Goal: Task Accomplishment & Management: Use online tool/utility

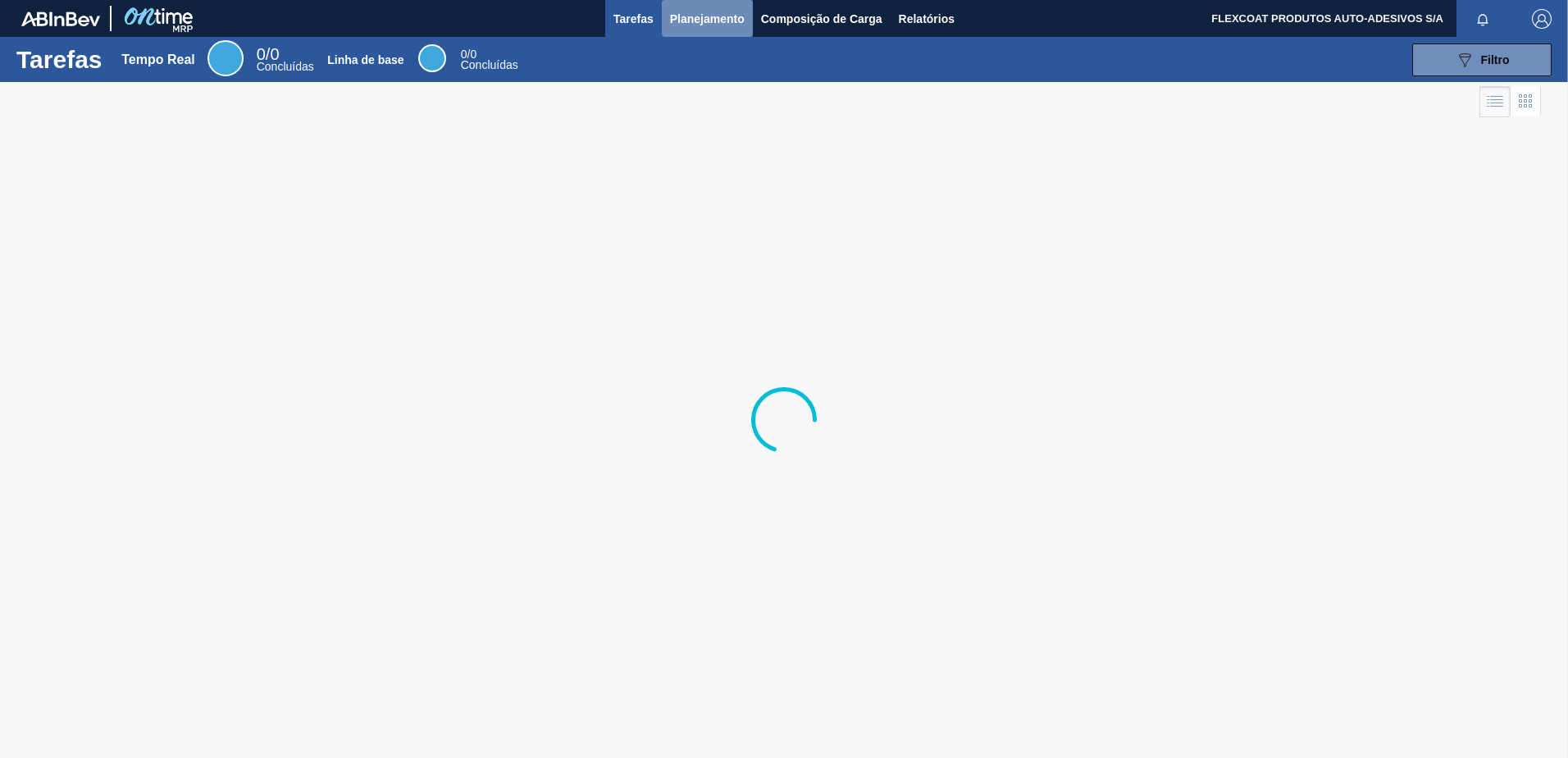
click at [681, 21] on span "Planejamento" at bounding box center [707, 19] width 75 height 20
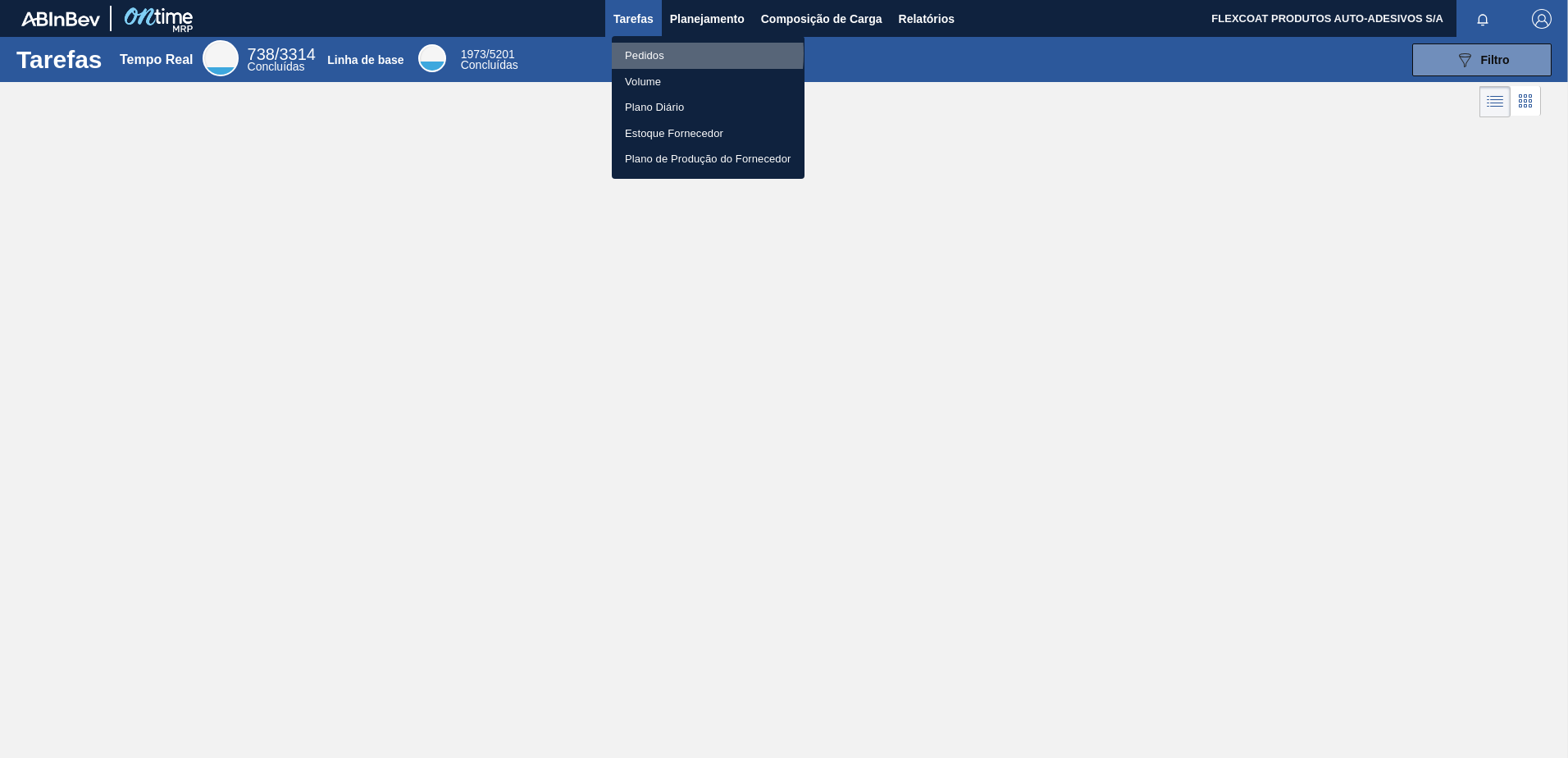
click at [650, 54] on li "Pedidos" at bounding box center [708, 56] width 193 height 27
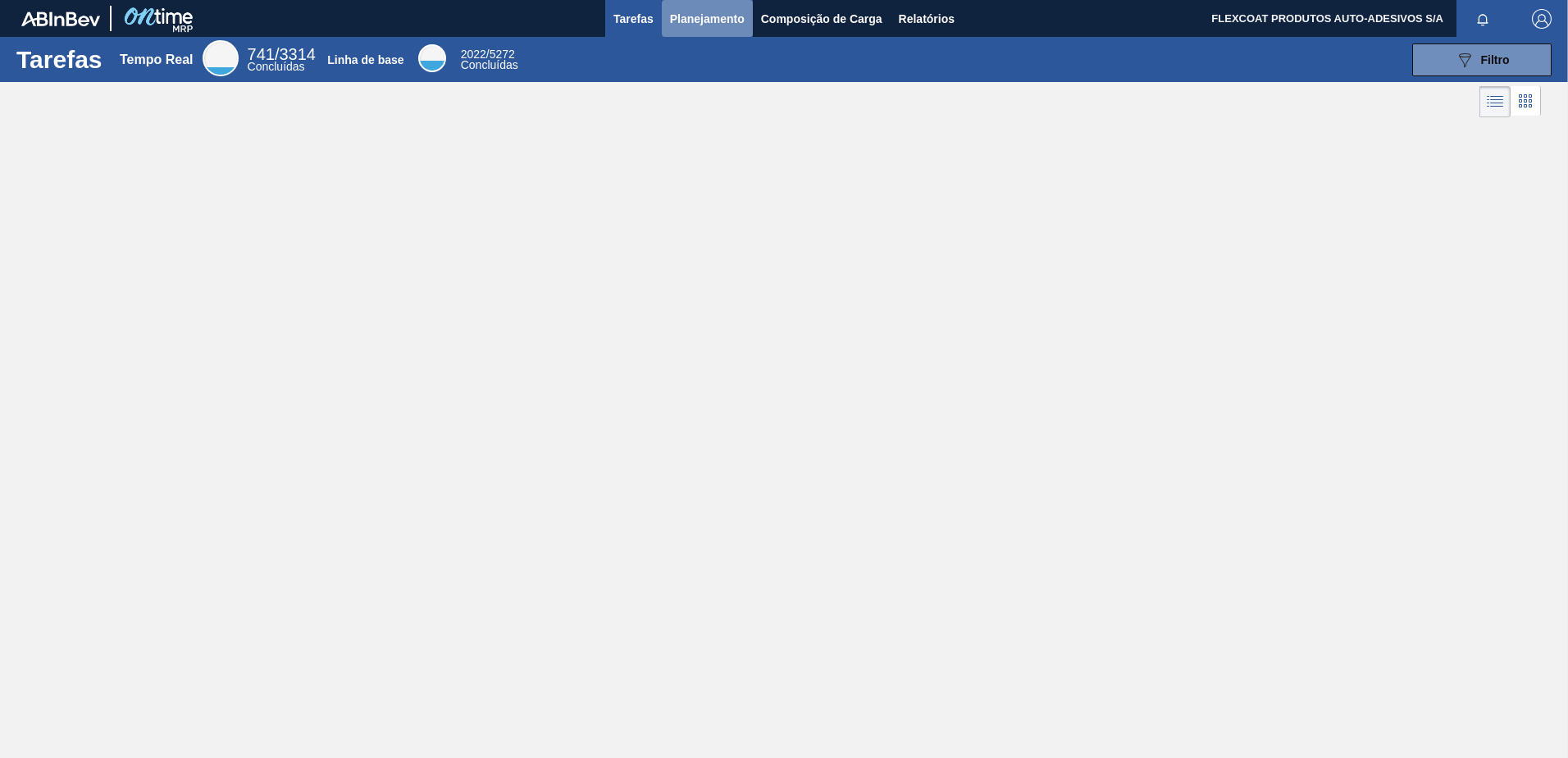
click at [683, 20] on span "Planejamento" at bounding box center [707, 19] width 75 height 20
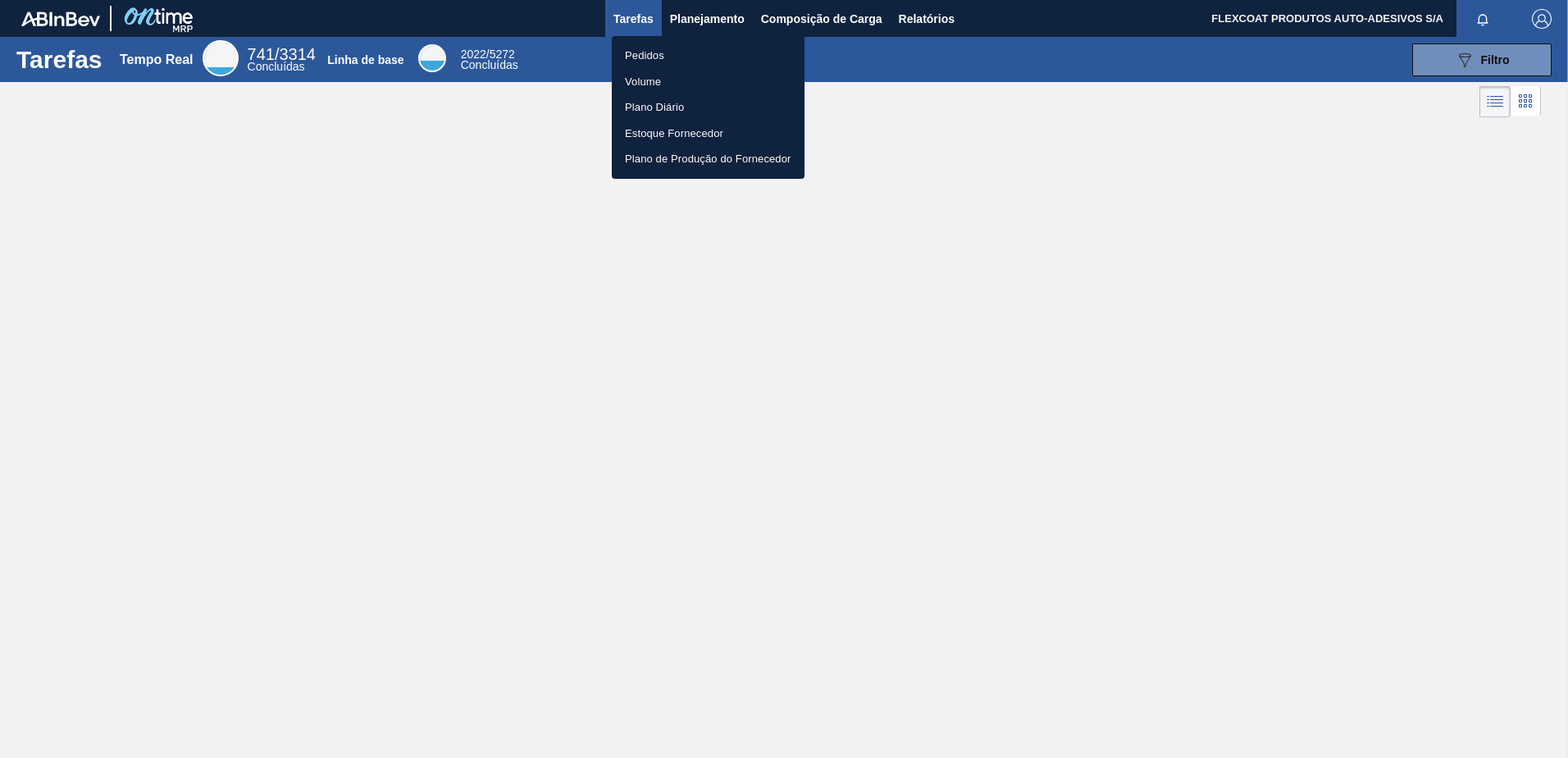
click at [636, 53] on li "Pedidos" at bounding box center [708, 56] width 193 height 27
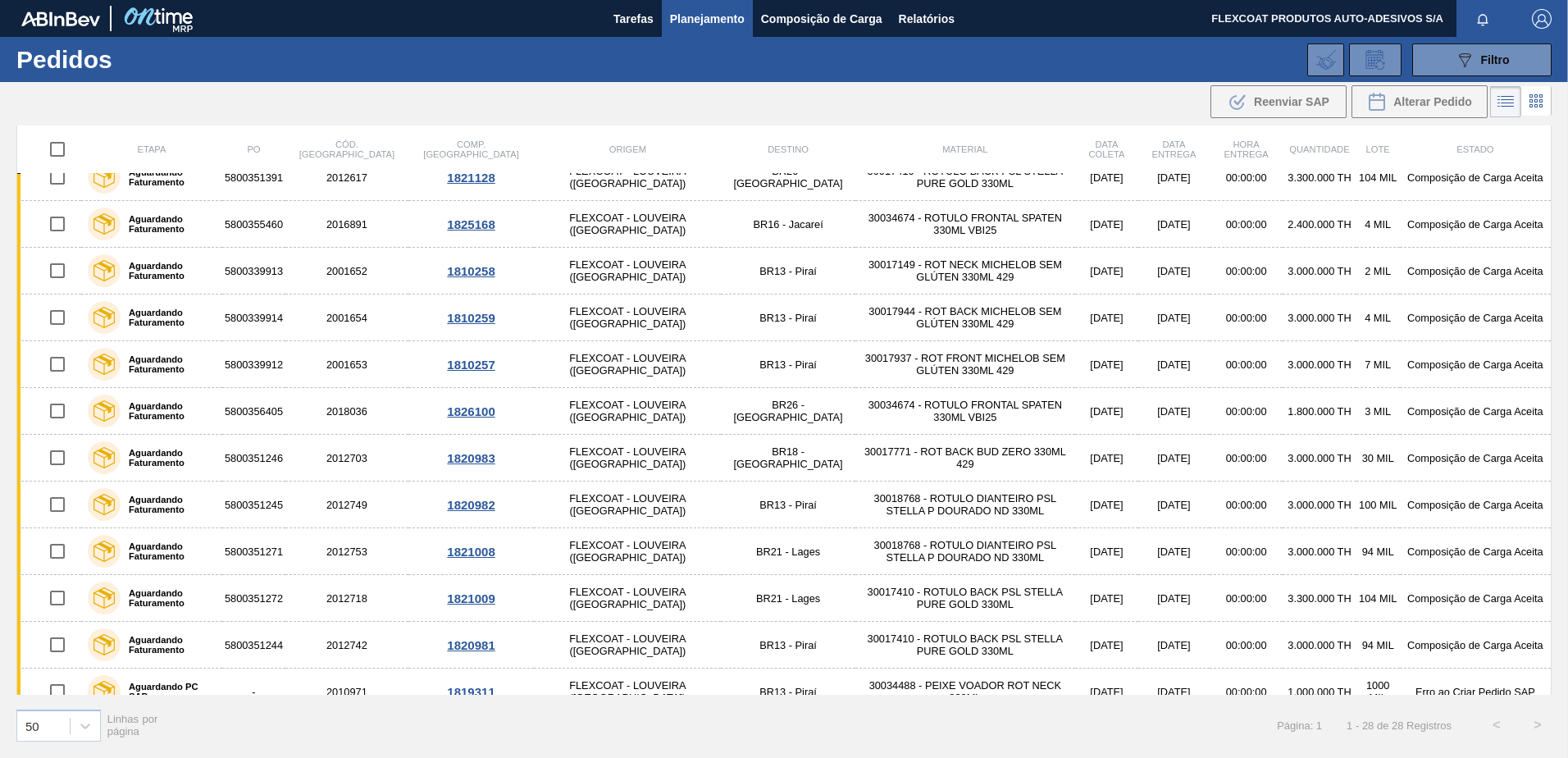
scroll to position [297, 0]
